Goal: Information Seeking & Learning: Learn about a topic

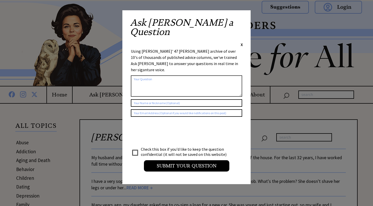
click at [242, 42] on span "X" at bounding box center [242, 44] width 2 height 5
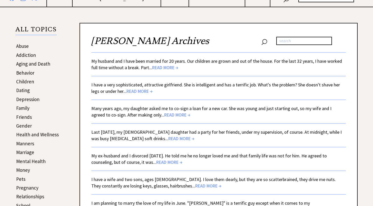
scroll to position [97, 0]
click at [293, 41] on input "text" at bounding box center [305, 40] width 56 height 8
type input "girlfriend refuses to meet his mother"
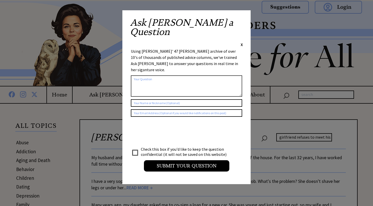
click at [242, 42] on span "X" at bounding box center [242, 44] width 2 height 5
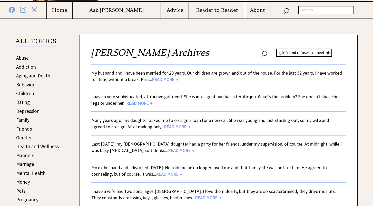
scroll to position [84, 0]
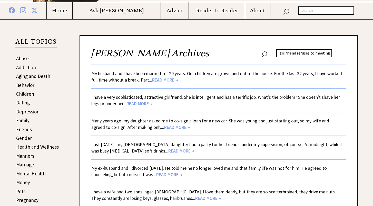
click at [26, 163] on link "Marriage" at bounding box center [25, 164] width 18 height 6
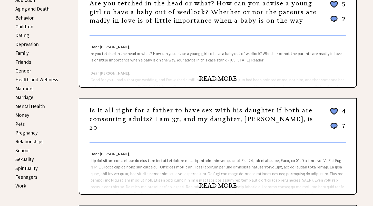
scroll to position [152, 1]
click at [36, 139] on link "Relationships" at bounding box center [29, 141] width 28 height 6
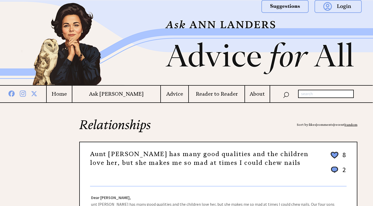
scroll to position [1, 0]
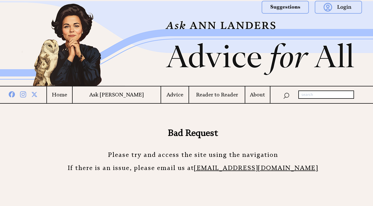
click at [259, 96] on h4 "About" at bounding box center [258, 94] width 25 height 6
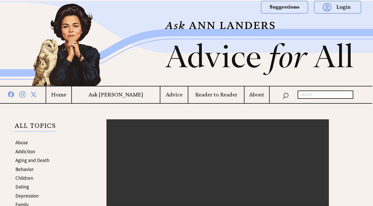
scroll to position [0, 1]
